Goal: Task Accomplishment & Management: Manage account settings

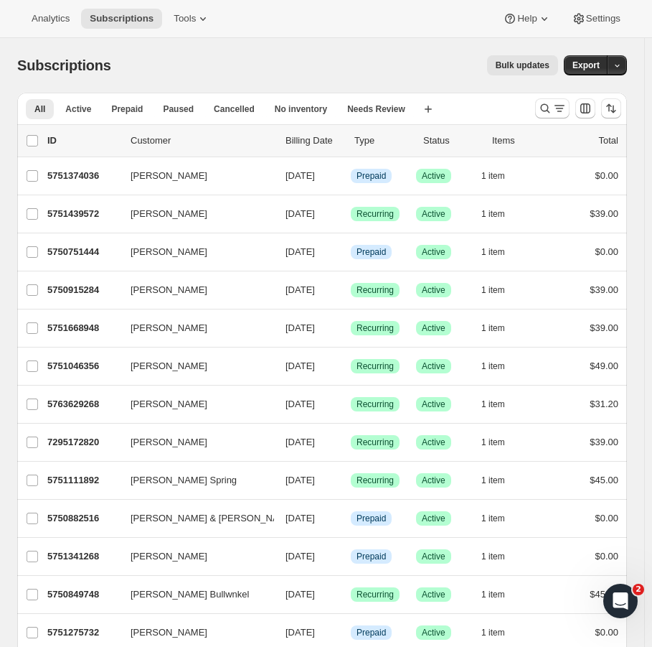
click at [419, 14] on div "Analytics Subscriptions Tools Help Settings" at bounding box center [326, 19] width 652 height 38
click at [550, 108] on icon "Search and filter results" at bounding box center [545, 108] width 14 height 14
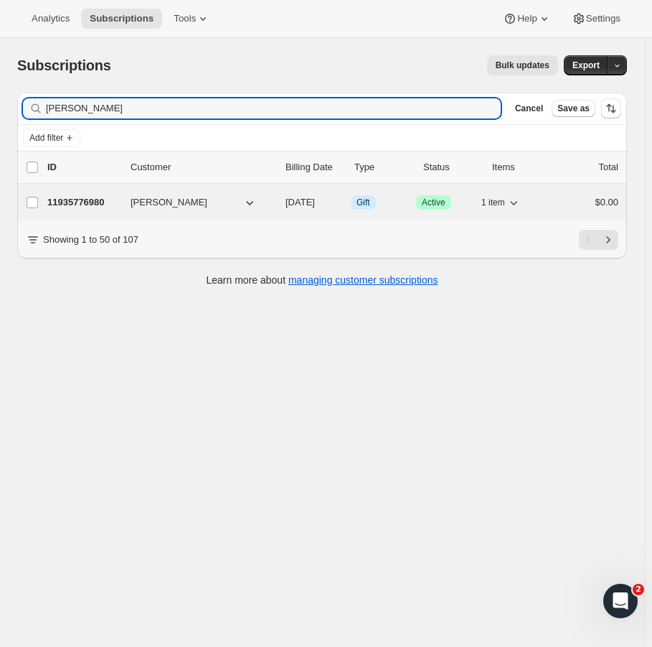
type input "[PERSON_NAME]"
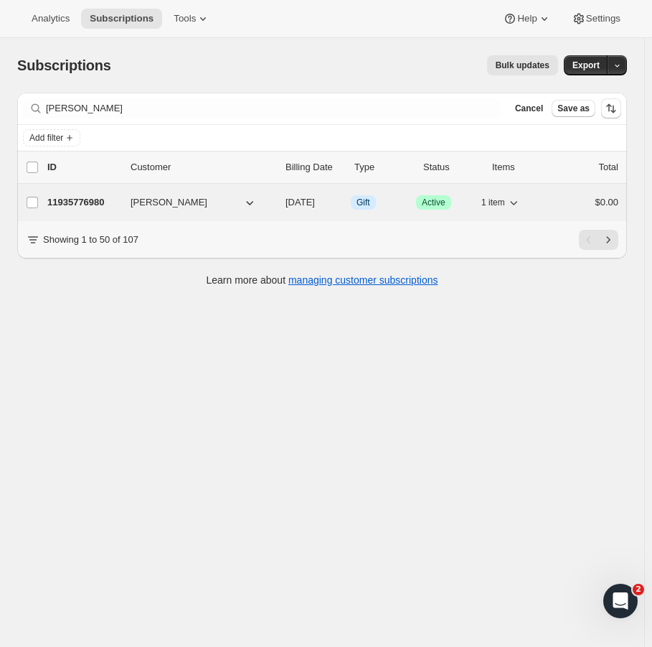
click at [95, 196] on p "11935776980" at bounding box center [83, 202] width 72 height 14
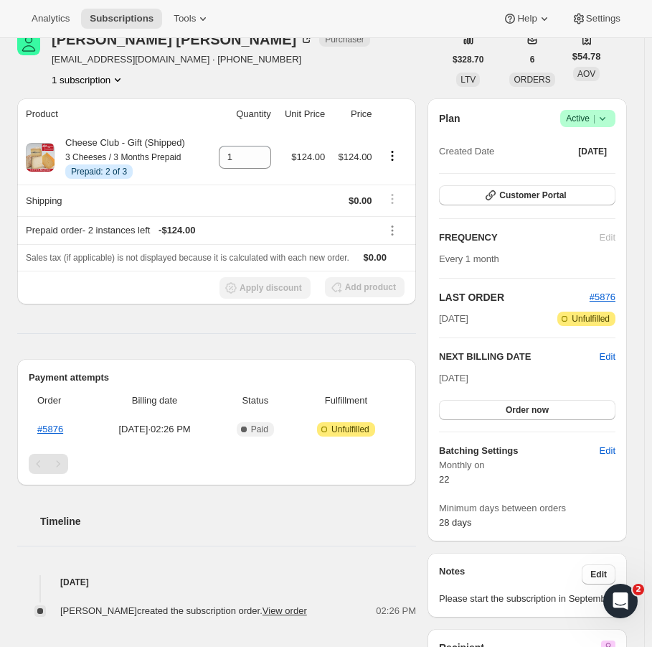
scroll to position [215, 0]
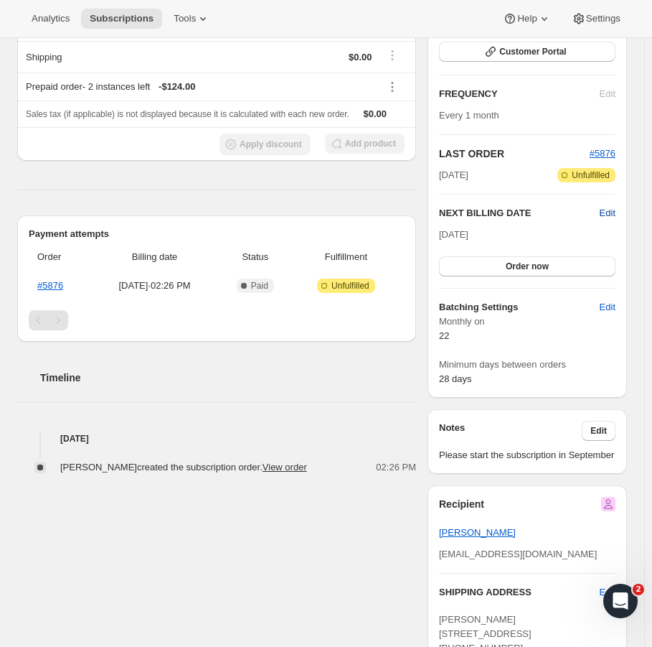
click at [614, 211] on span "Edit" at bounding box center [608, 213] width 16 height 14
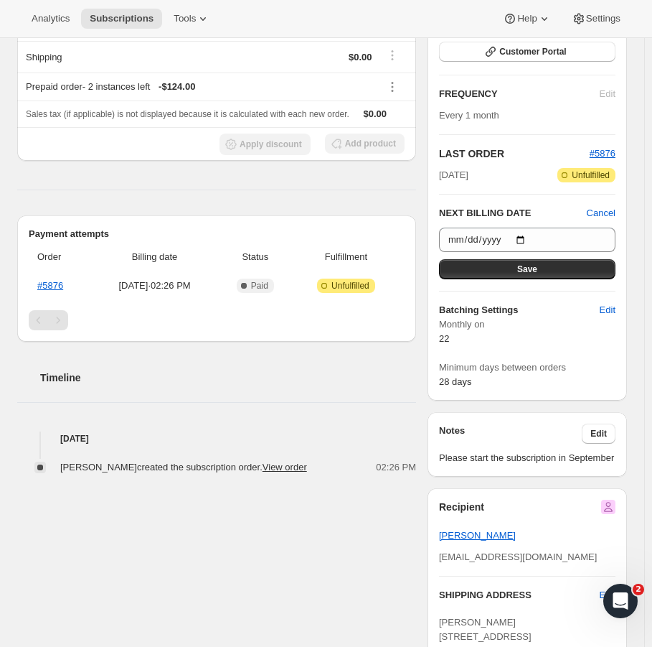
click at [546, 207] on h2 "NEXT BILLING DATE" at bounding box center [513, 213] width 148 height 14
click at [356, 425] on div "Timeline [DATE] [PERSON_NAME] created the subscription order. View order 02:26 …" at bounding box center [216, 408] width 399 height 133
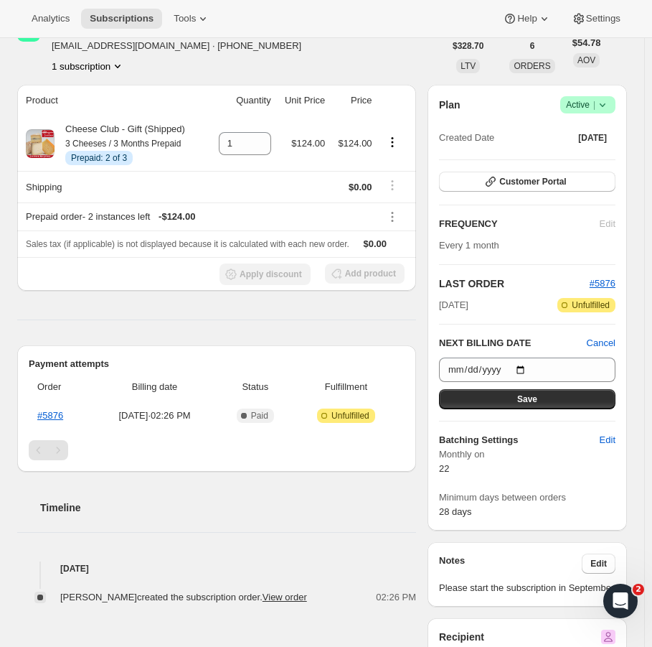
scroll to position [85, 0]
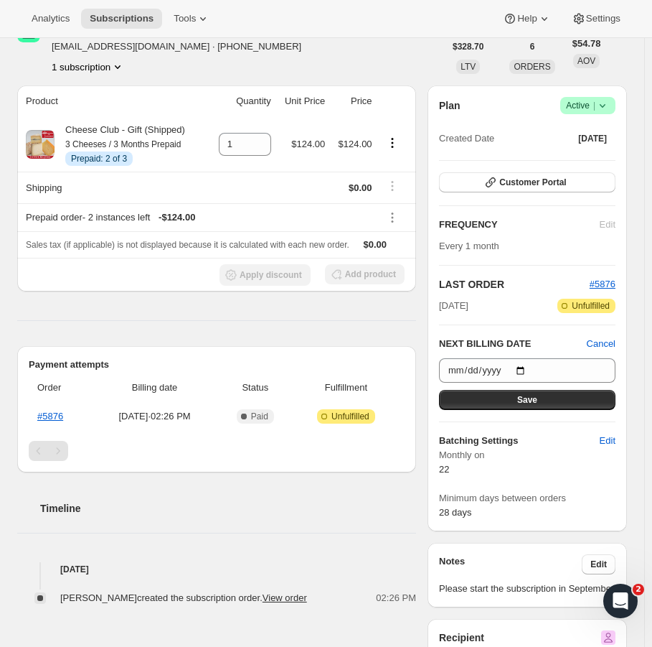
click at [355, 317] on div "Product Quantity Unit Price Price Cheese Club - Gift (Shipped) 3 Cheeses / 3 Mo…" at bounding box center [216, 345] width 399 height 520
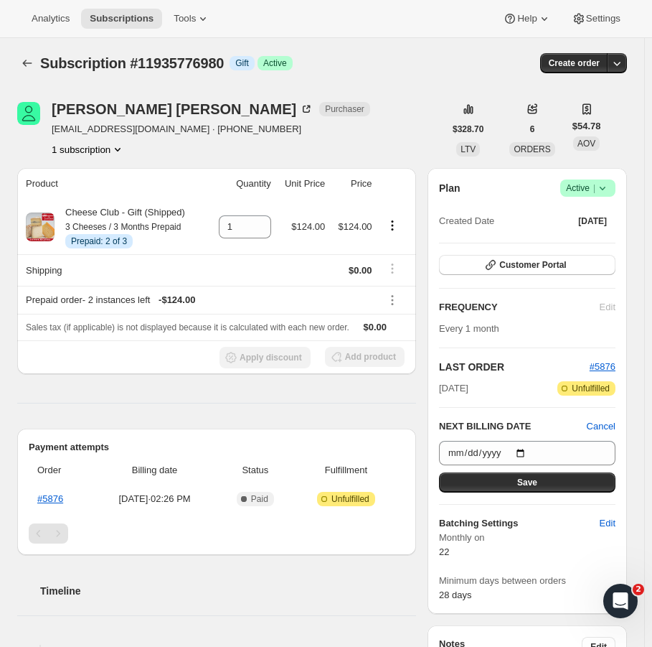
scroll to position [0, 0]
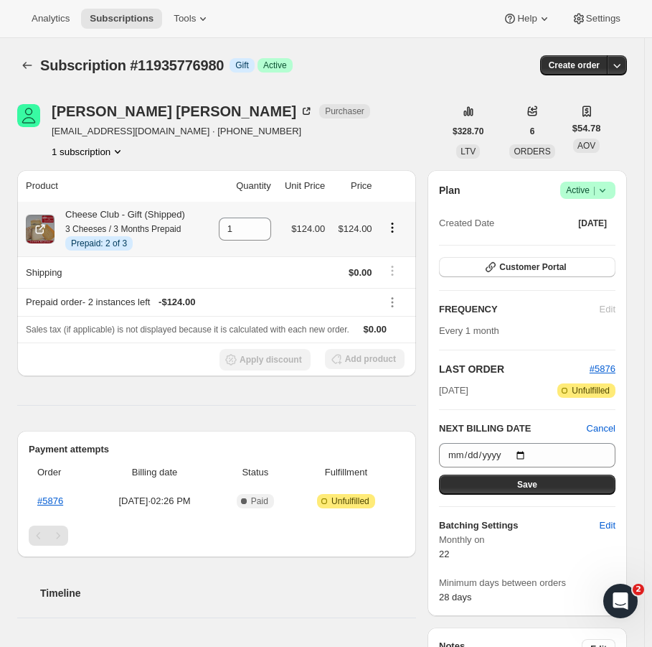
click at [390, 229] on icon "Product actions" at bounding box center [392, 227] width 14 height 14
click at [428, 116] on div "[PERSON_NAME] Purchaser [EMAIL_ADDRESS][DOMAIN_NAME] · [PHONE_NUMBER] 1 subscri…" at bounding box center [230, 131] width 427 height 55
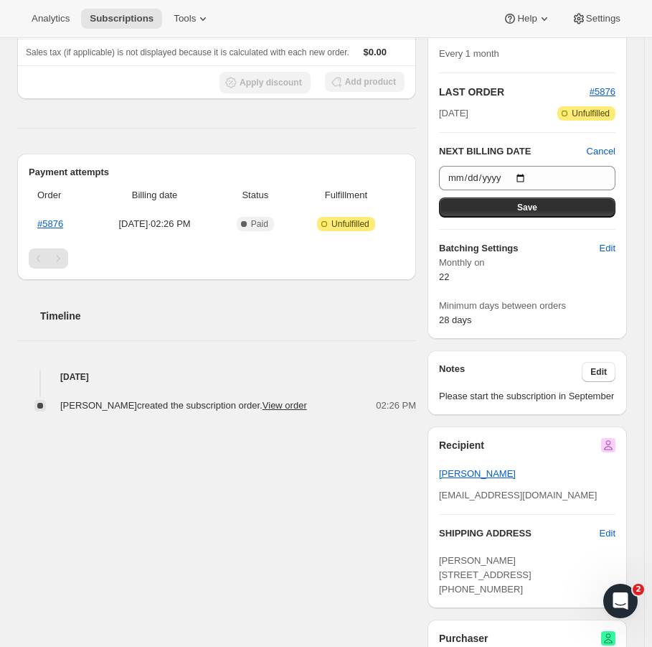
scroll to position [287, 0]
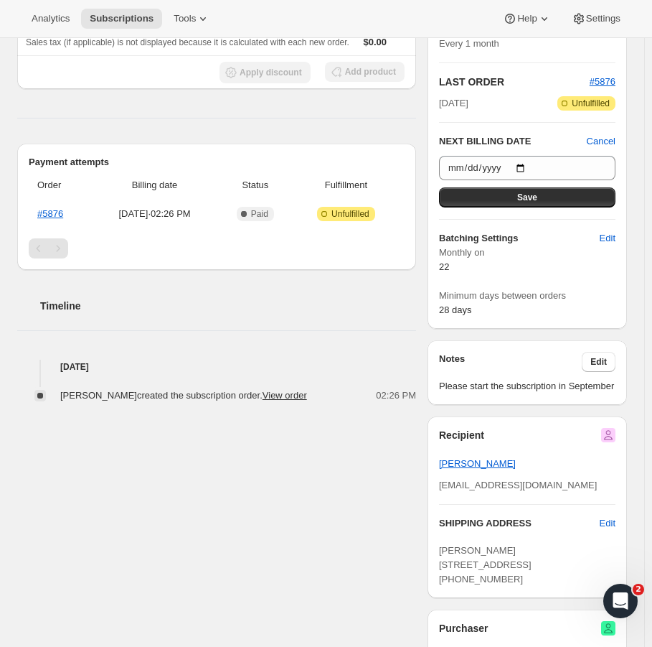
click at [59, 247] on div "Pagination" at bounding box center [58, 248] width 20 height 20
click at [40, 247] on div "Pagination" at bounding box center [39, 248] width 20 height 20
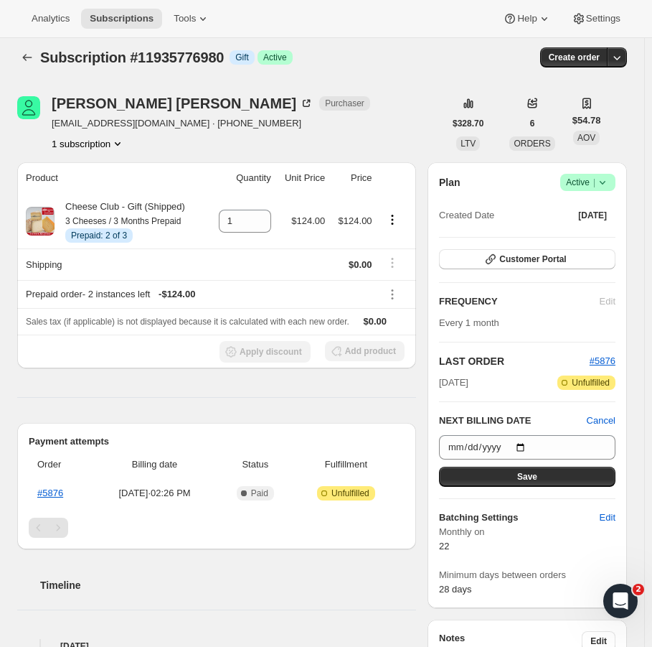
scroll to position [0, 0]
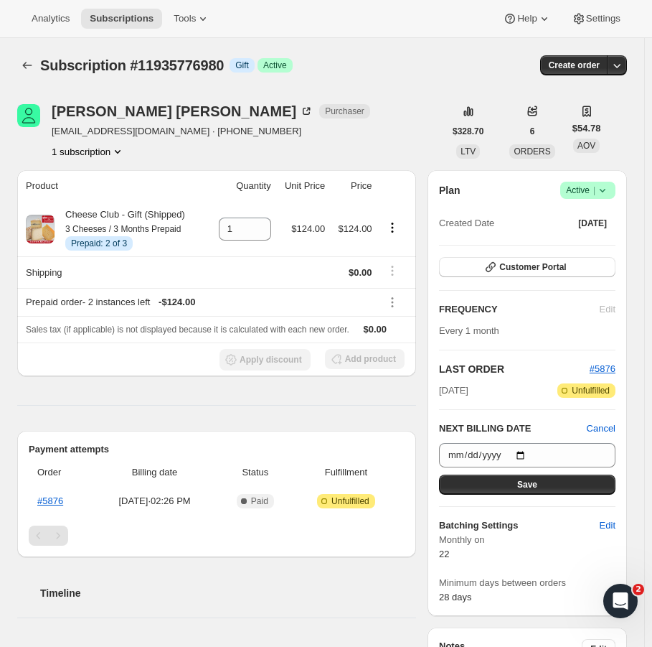
click at [116, 153] on icon "Product actions" at bounding box center [118, 151] width 14 height 14
click at [116, 151] on icon "Product actions" at bounding box center [118, 151] width 14 height 14
drag, startPoint x: 225, startPoint y: 142, endPoint x: 143, endPoint y: 182, distance: 91.2
click at [225, 142] on div "[PERSON_NAME] Purchaser [EMAIL_ADDRESS][DOMAIN_NAME] · [PHONE_NUMBER] 1 subscri…" at bounding box center [230, 131] width 427 height 55
click at [113, 237] on span "Info Prepaid: 2 of 3" at bounding box center [98, 243] width 67 height 14
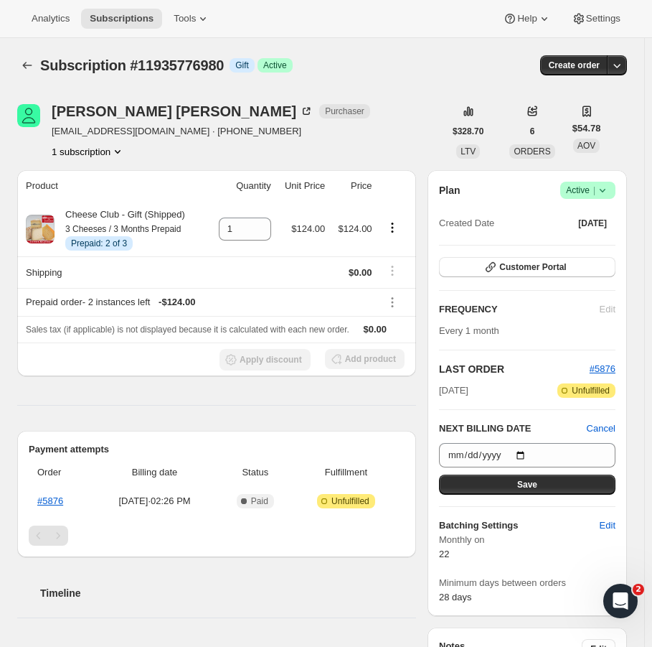
click at [245, 133] on div "[PERSON_NAME] Purchaser [EMAIL_ADDRESS][DOMAIN_NAME] · [PHONE_NUMBER] 1 subscri…" at bounding box center [230, 131] width 427 height 55
click at [114, 307] on div "Prepaid order - 2 instances left - $124.00" at bounding box center [199, 302] width 347 height 14
click at [81, 301] on div "Prepaid order - 2 instances left - $124.00" at bounding box center [199, 302] width 347 height 14
drag, startPoint x: 121, startPoint y: 303, endPoint x: 260, endPoint y: 309, distance: 139.4
click at [121, 303] on div "Prepaid order - 2 instances left - $124.00" at bounding box center [199, 302] width 347 height 14
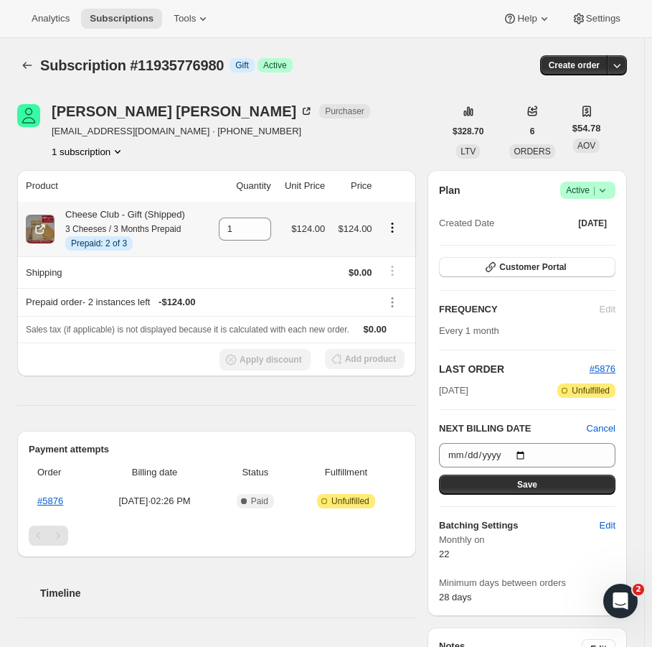
click at [396, 229] on icon "Product actions" at bounding box center [392, 227] width 14 height 14
click at [396, 91] on div "Subscription #11935776980. This page is ready Subscription #11935776980 Info Gi…" at bounding box center [322, 65] width 610 height 55
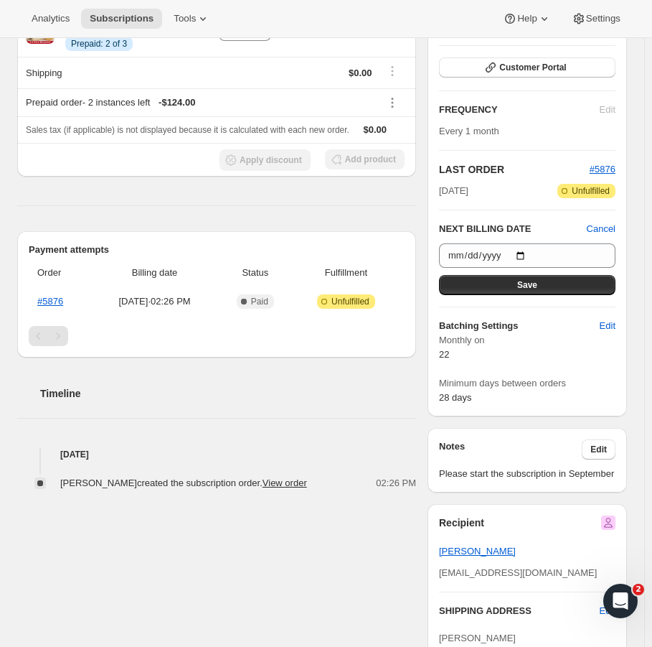
scroll to position [287, 0]
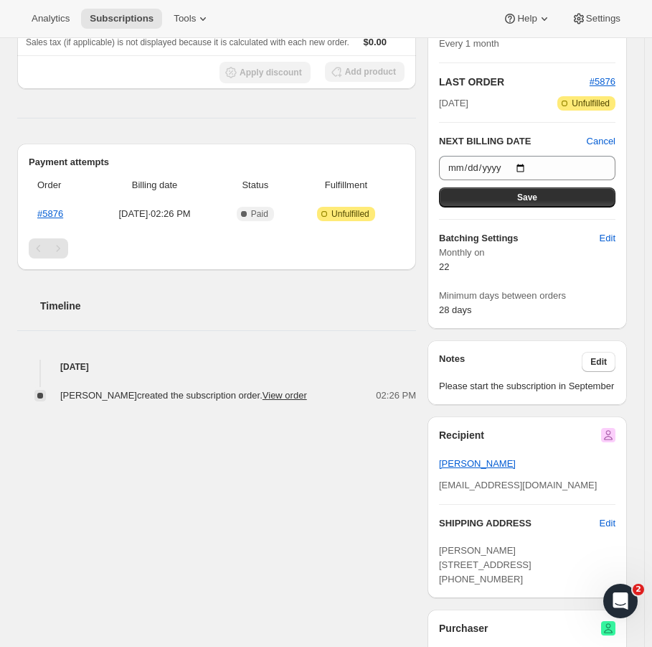
click at [60, 249] on div "Pagination" at bounding box center [58, 248] width 20 height 20
click at [40, 248] on div "Pagination" at bounding box center [39, 248] width 20 height 20
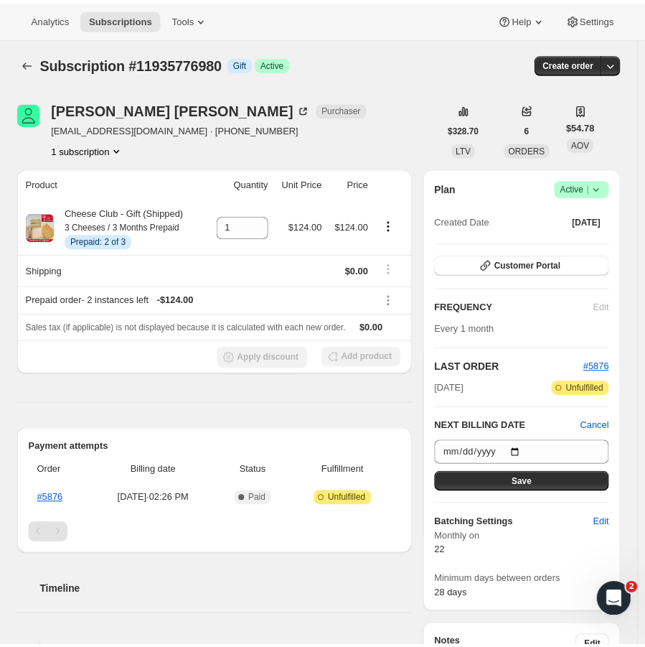
scroll to position [0, 0]
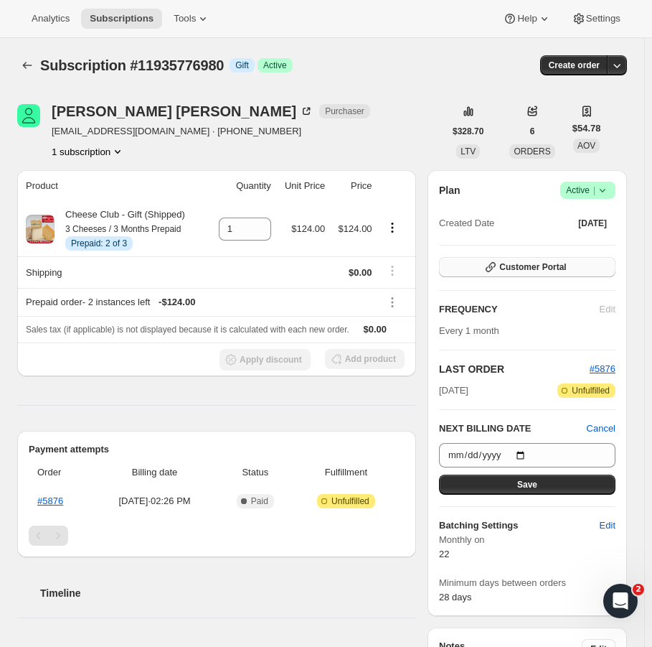
click at [542, 268] on span "Customer Portal" at bounding box center [533, 266] width 67 height 11
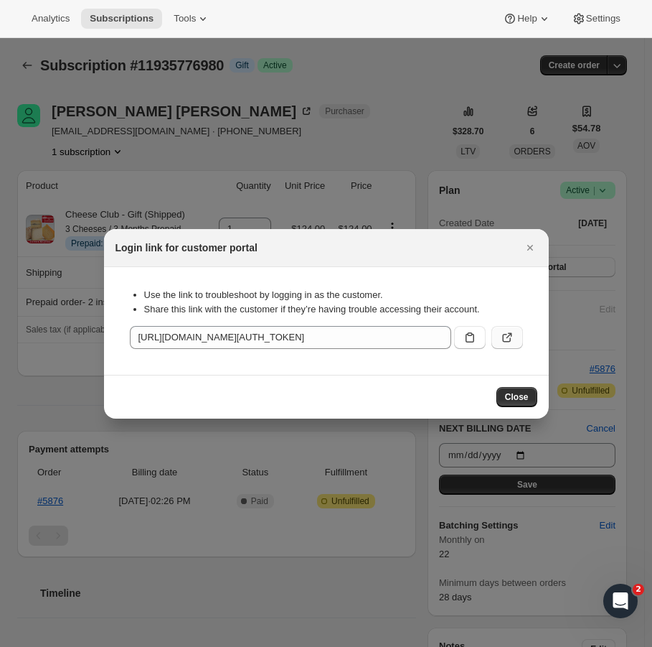
click at [507, 338] on icon ":rcb:" at bounding box center [507, 337] width 14 height 14
click at [528, 249] on icon "Close" at bounding box center [530, 248] width 6 height 6
